Goal: Information Seeking & Learning: Learn about a topic

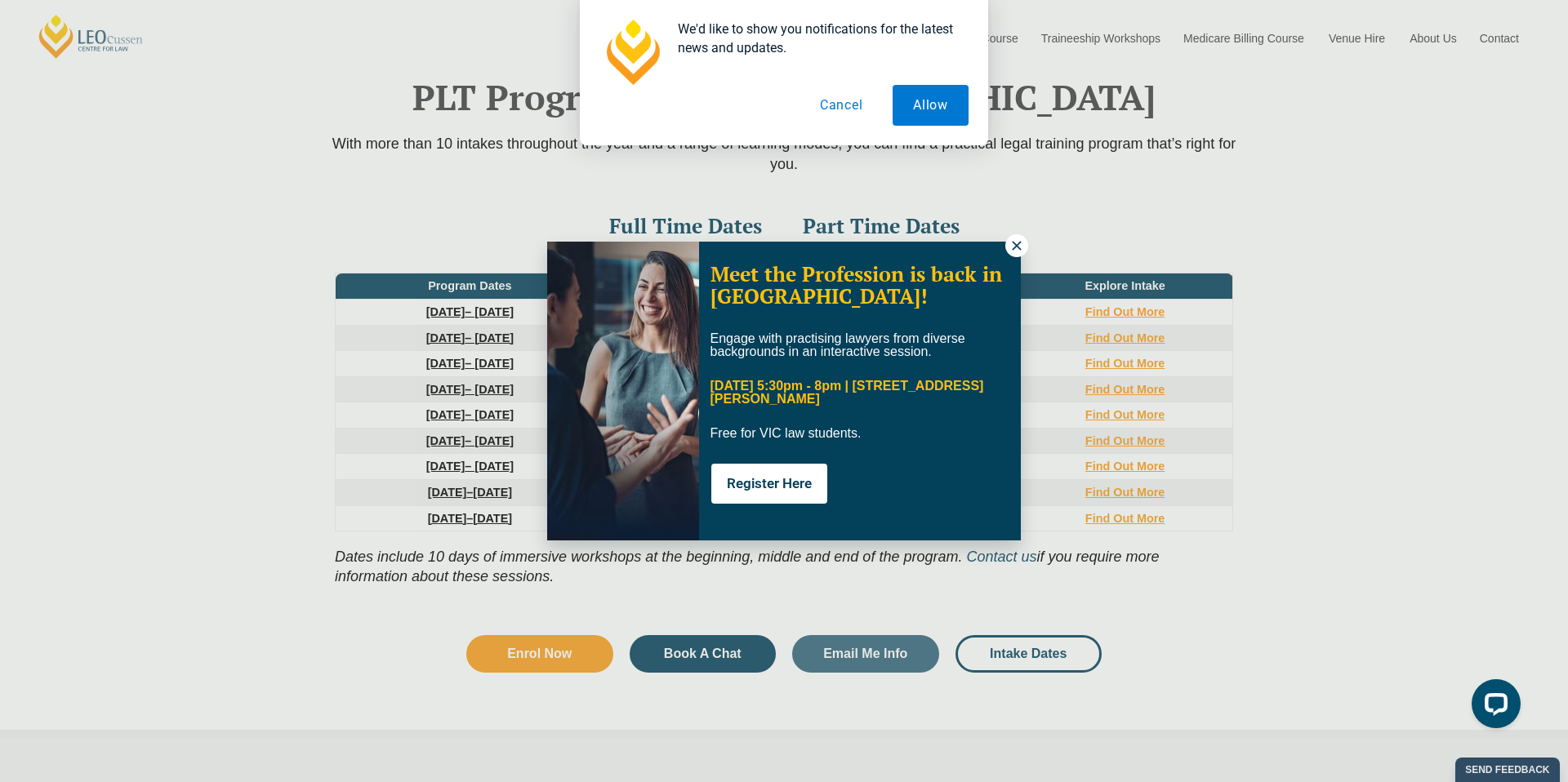
click at [1020, 241] on icon at bounding box center [1016, 245] width 9 height 9
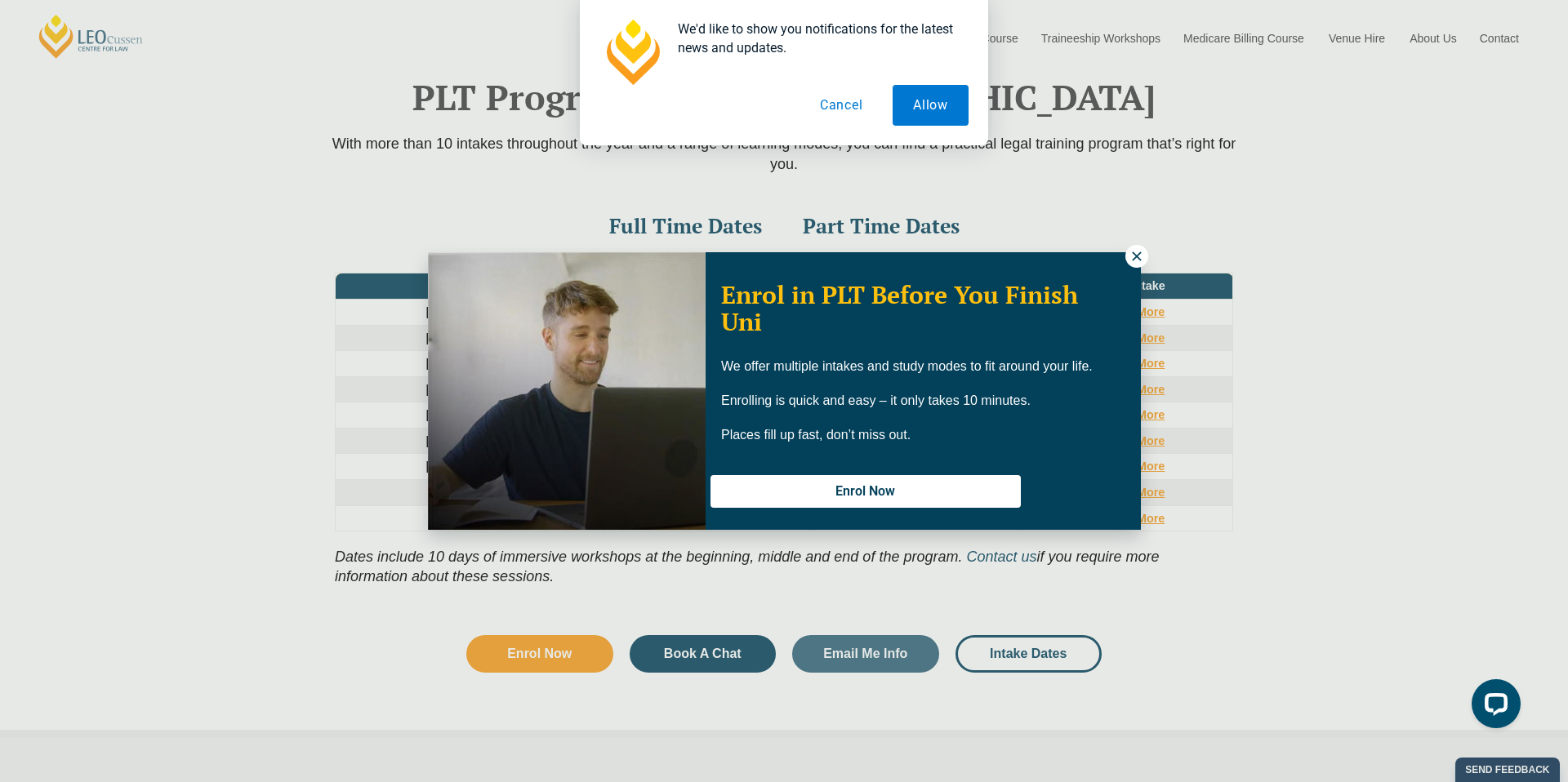
click at [1137, 256] on icon at bounding box center [1137, 256] width 15 height 15
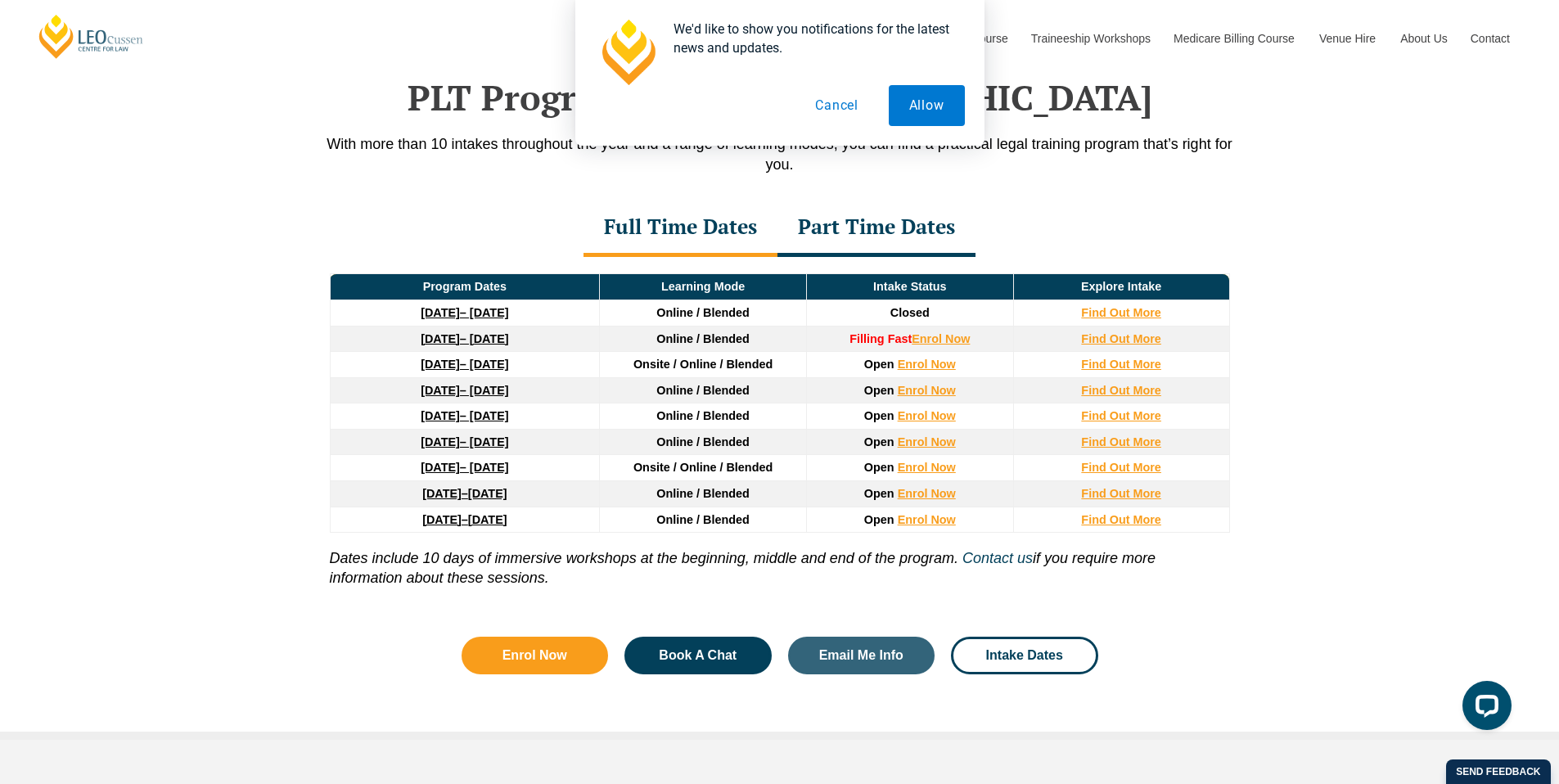
click at [845, 107] on button "Cancel" at bounding box center [837, 106] width 85 height 40
